Goal: Communication & Community: Answer question/provide support

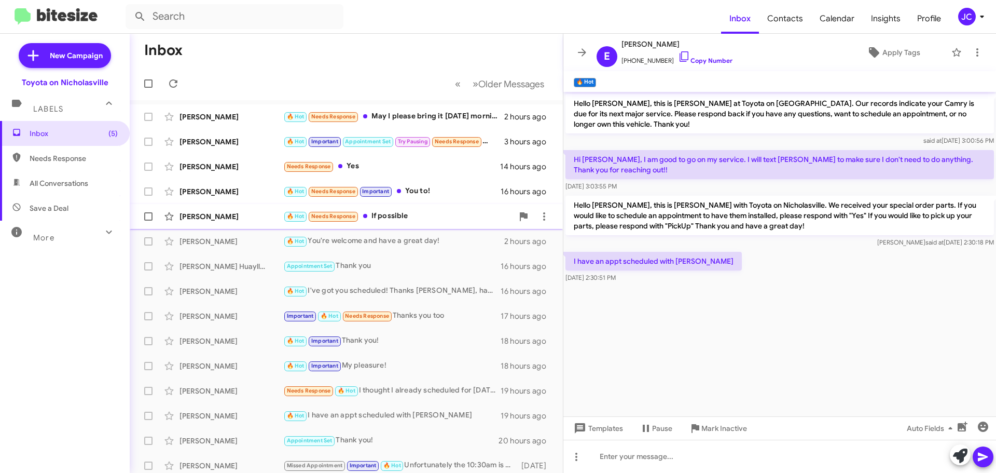
click at [220, 222] on div "[PERSON_NAME] 🔥 Hot Needs Response If possible 16 hours ago" at bounding box center [346, 216] width 417 height 21
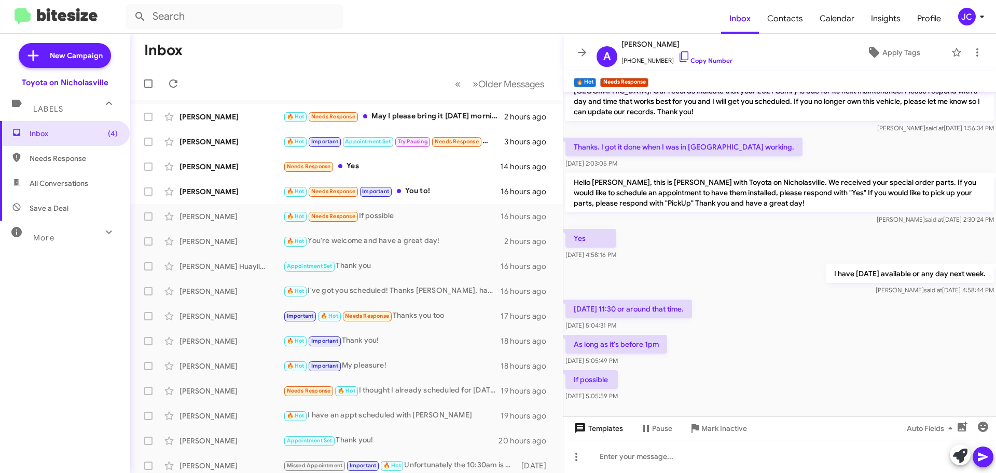
click at [598, 426] on span "Templates" at bounding box center [597, 428] width 51 height 19
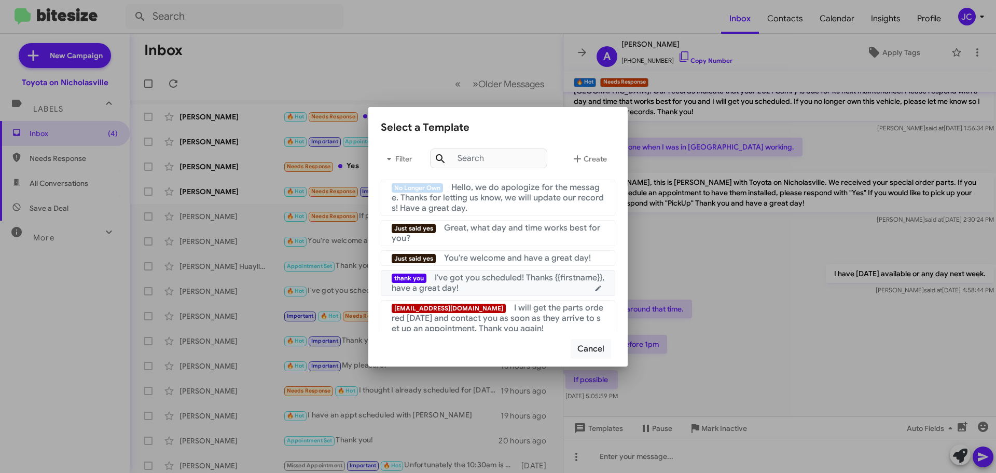
click at [481, 287] on div "thank you I've got you scheduled! Thanks {{firstname}}, have a great day!" at bounding box center [498, 282] width 213 height 21
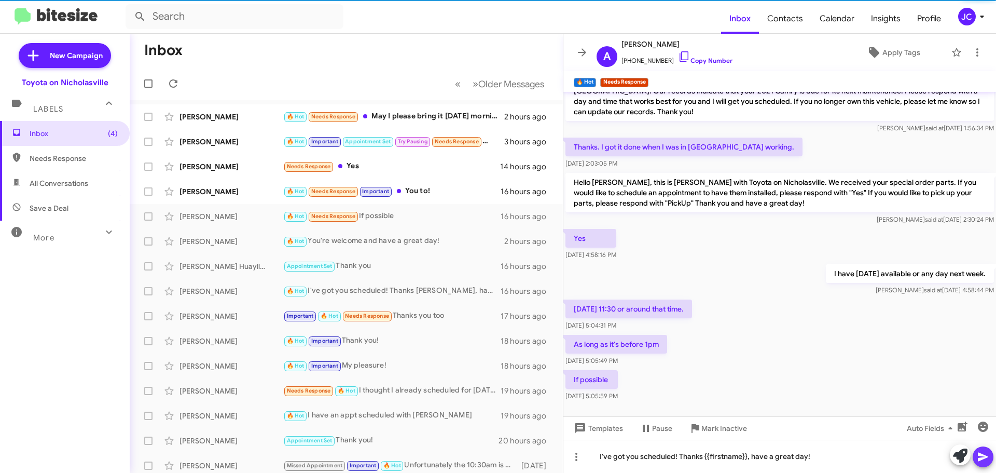
click at [977, 453] on icon at bounding box center [983, 456] width 12 height 12
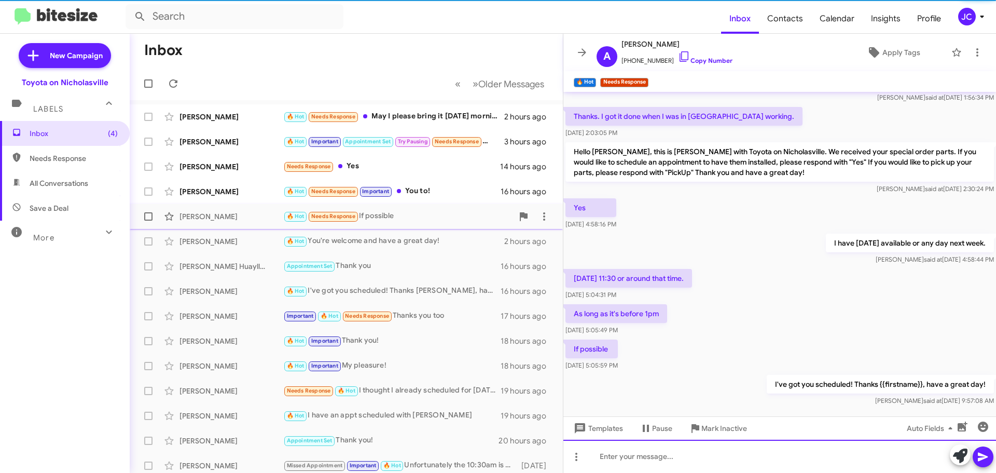
scroll to position [297, 0]
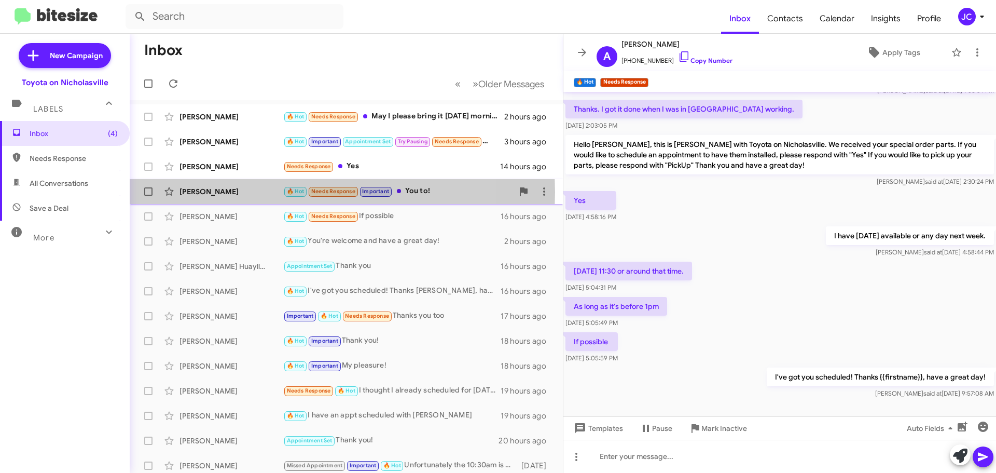
click at [196, 192] on div "[PERSON_NAME]" at bounding box center [231, 191] width 104 height 10
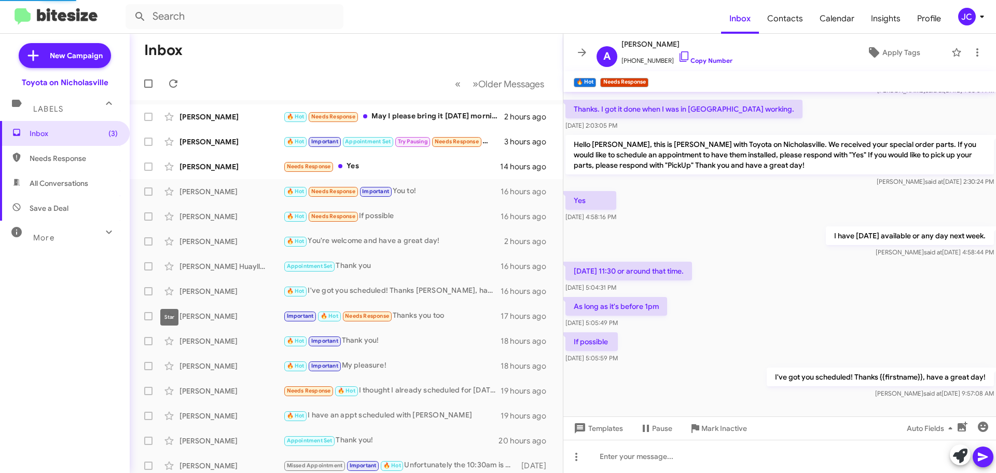
scroll to position [239, 0]
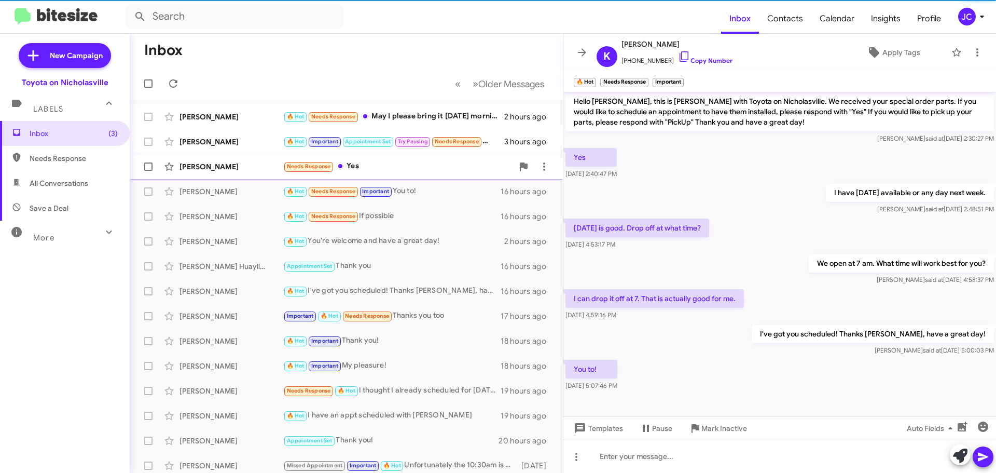
click at [219, 174] on div "[PERSON_NAME] Needs Response Yes 14 hours ago" at bounding box center [346, 166] width 417 height 21
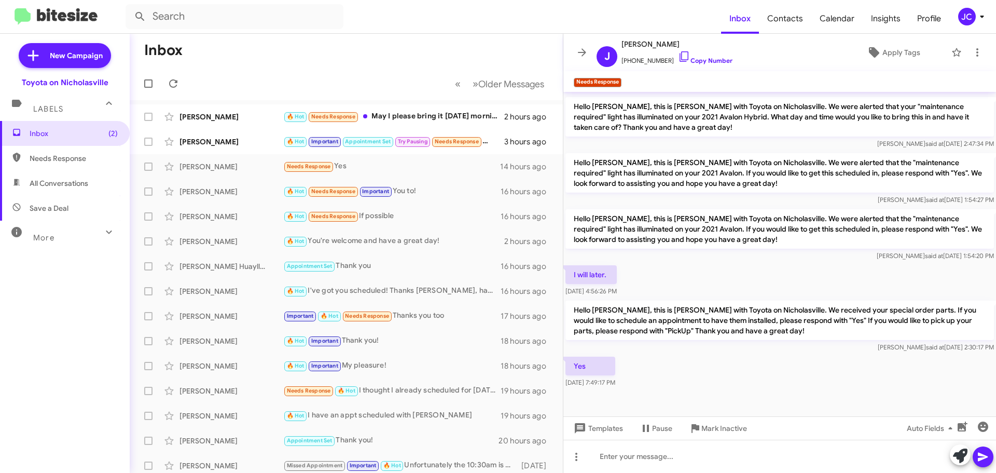
scroll to position [217, 0]
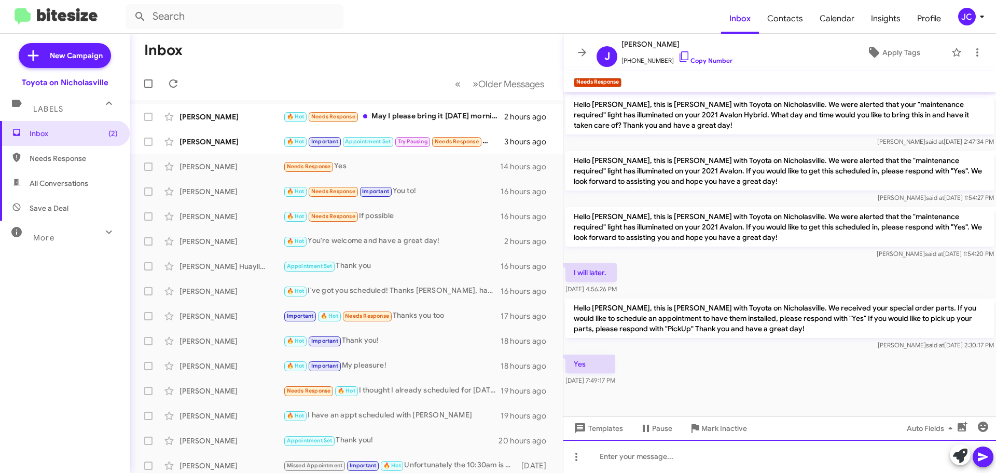
click at [671, 457] on div at bounding box center [779, 455] width 433 height 33
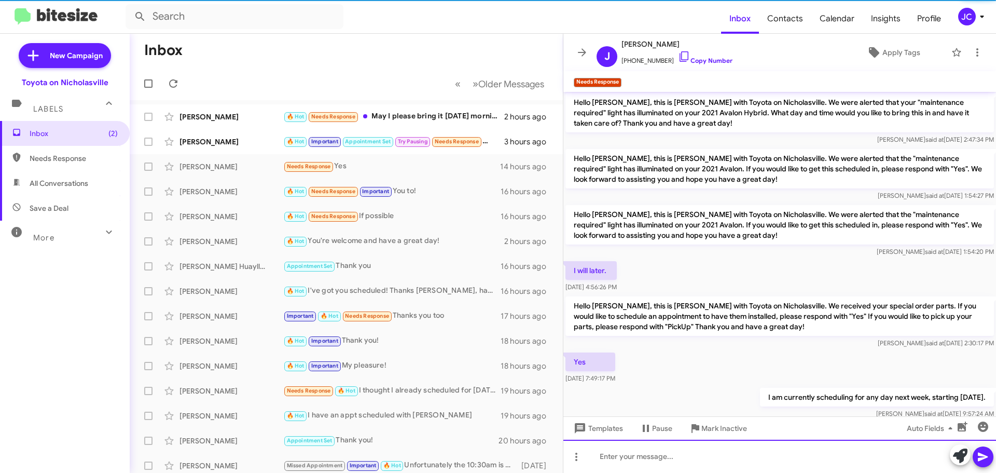
scroll to position [255, 0]
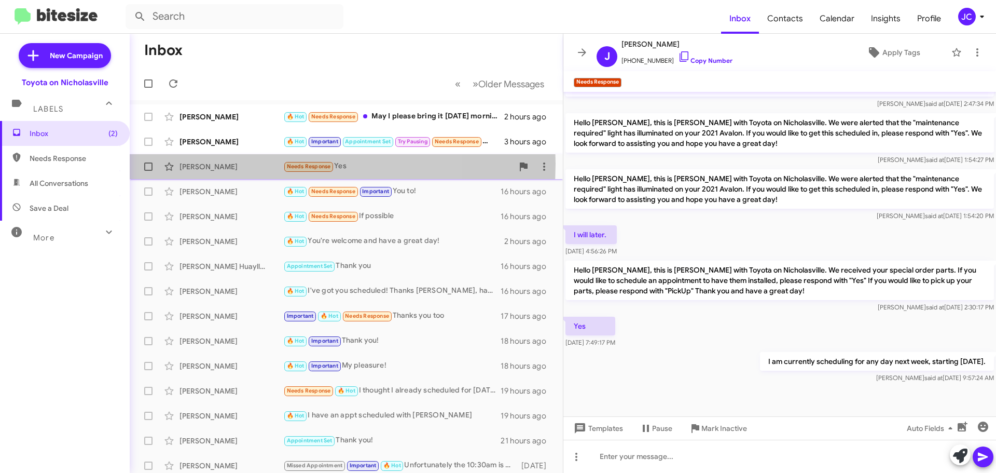
click at [245, 163] on div "[PERSON_NAME]" at bounding box center [231, 166] width 104 height 10
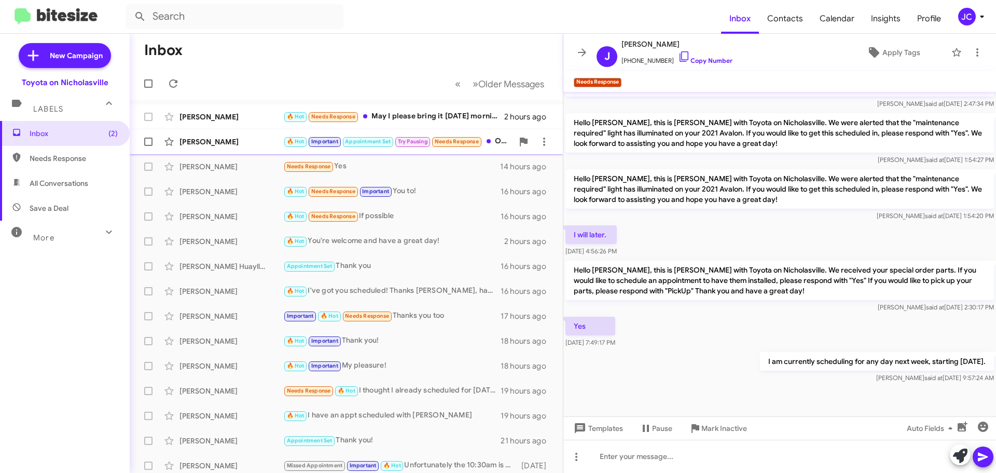
click at [229, 146] on div "[PERSON_NAME]" at bounding box center [231, 141] width 104 height 10
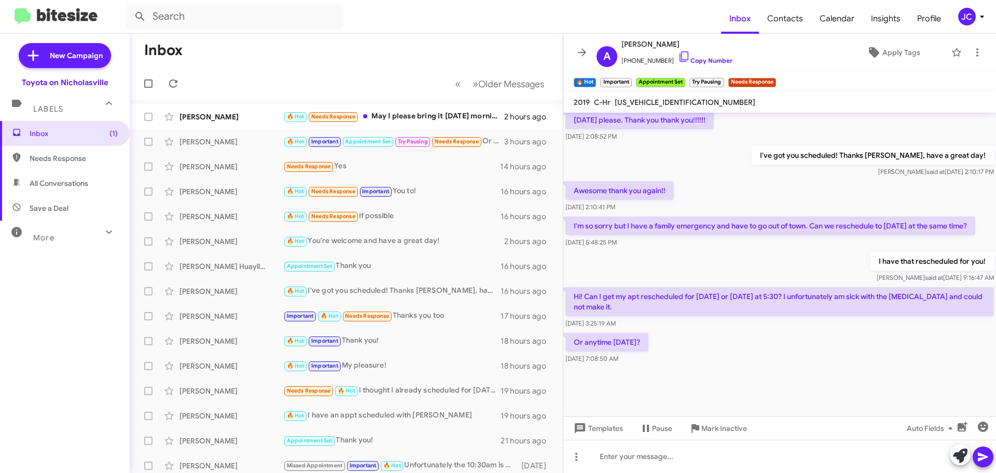
scroll to position [1527, 0]
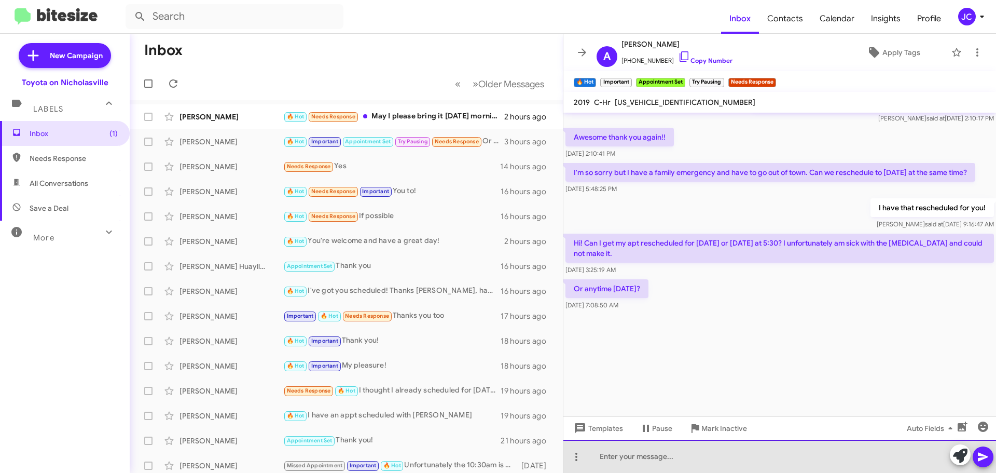
click at [764, 460] on div at bounding box center [779, 455] width 433 height 33
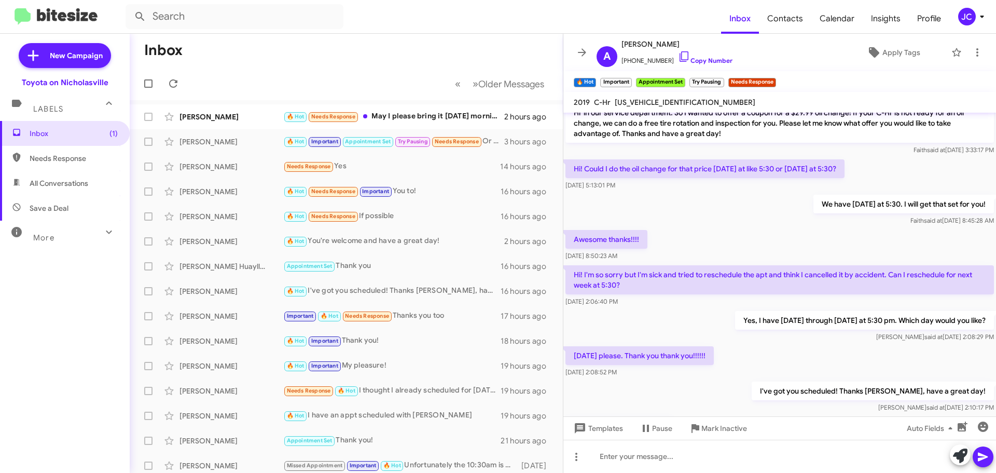
scroll to position [1215, 0]
click at [205, 112] on div "[PERSON_NAME]" at bounding box center [231, 117] width 104 height 10
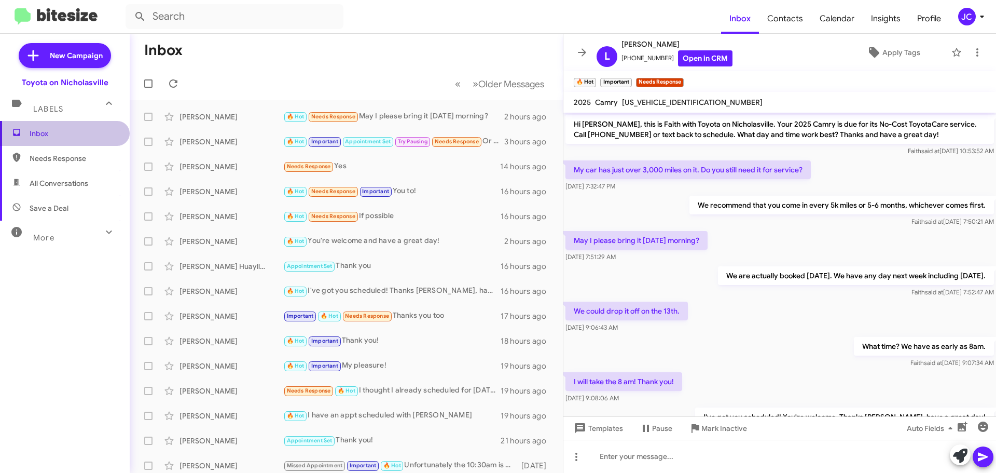
click at [80, 141] on span "Inbox" at bounding box center [65, 133] width 130 height 25
